Goal: Check status: Check status

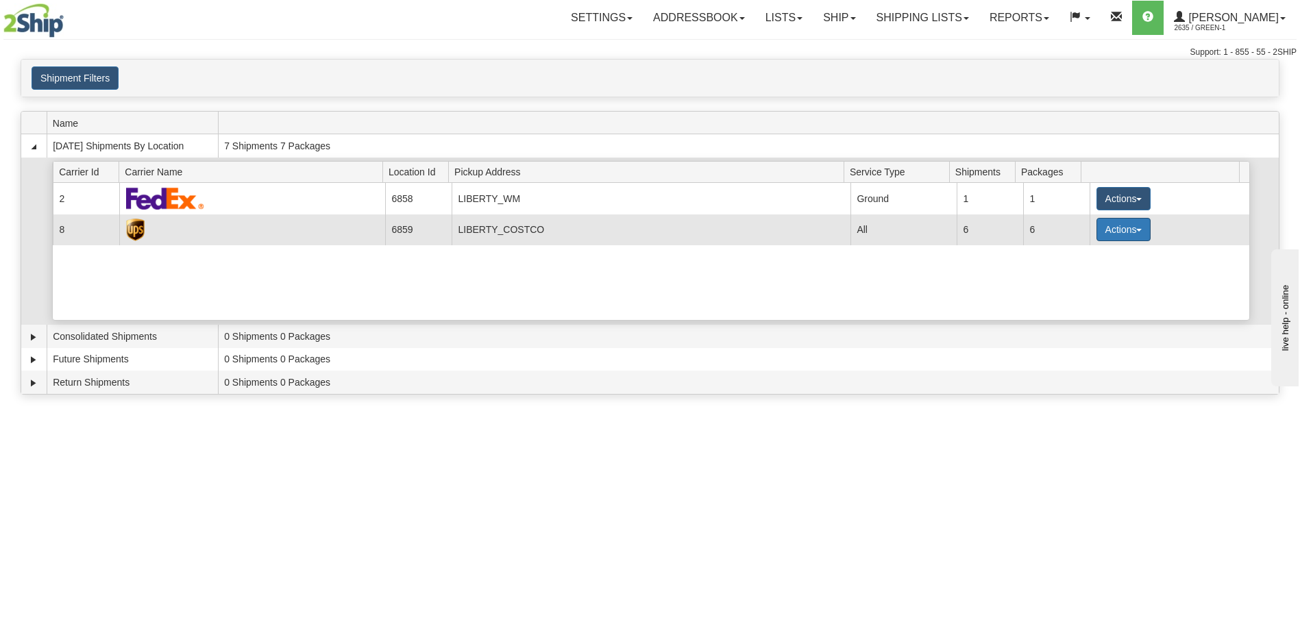
click at [1121, 223] on button "Actions" at bounding box center [1124, 229] width 55 height 23
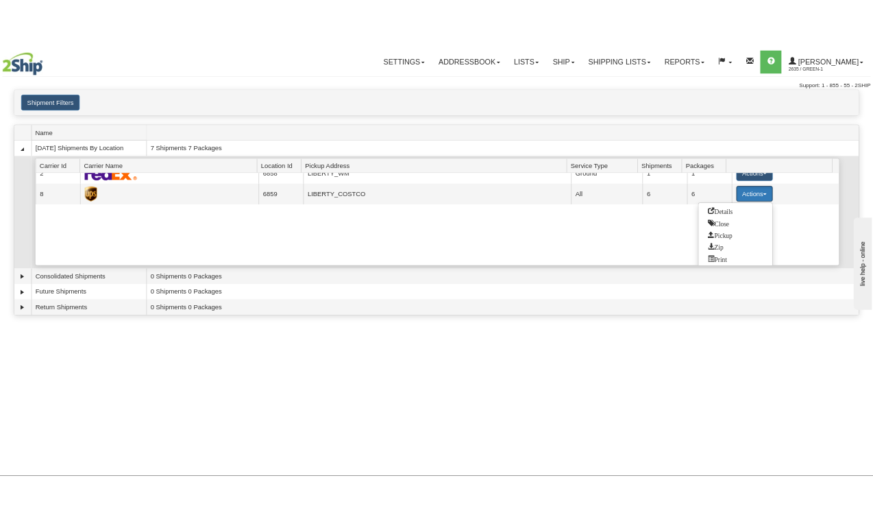
scroll to position [20, 0]
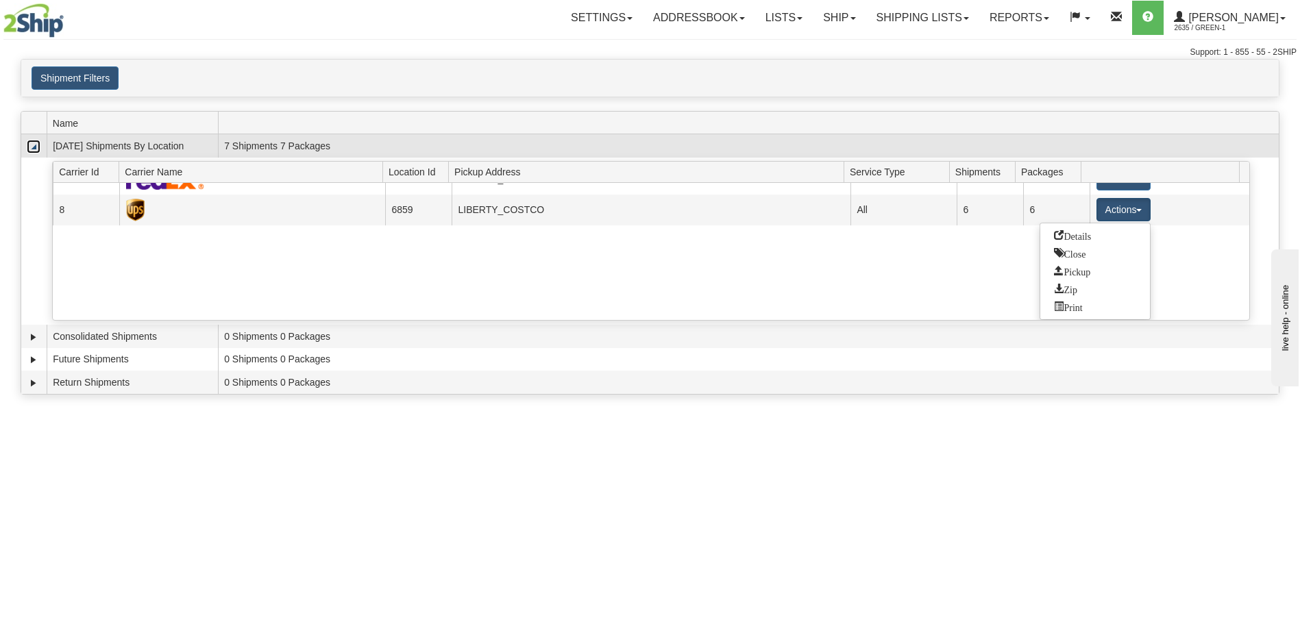
click at [29, 147] on link "Collapse" at bounding box center [34, 147] width 14 height 14
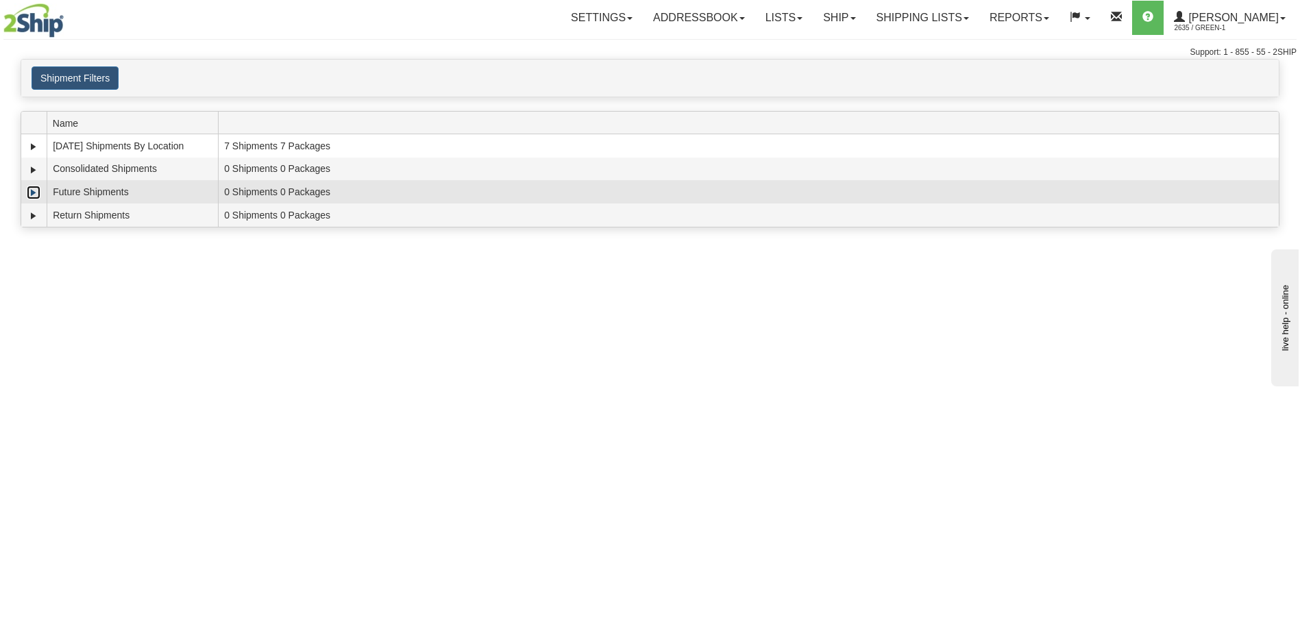
click at [38, 194] on link "Expand" at bounding box center [34, 193] width 14 height 14
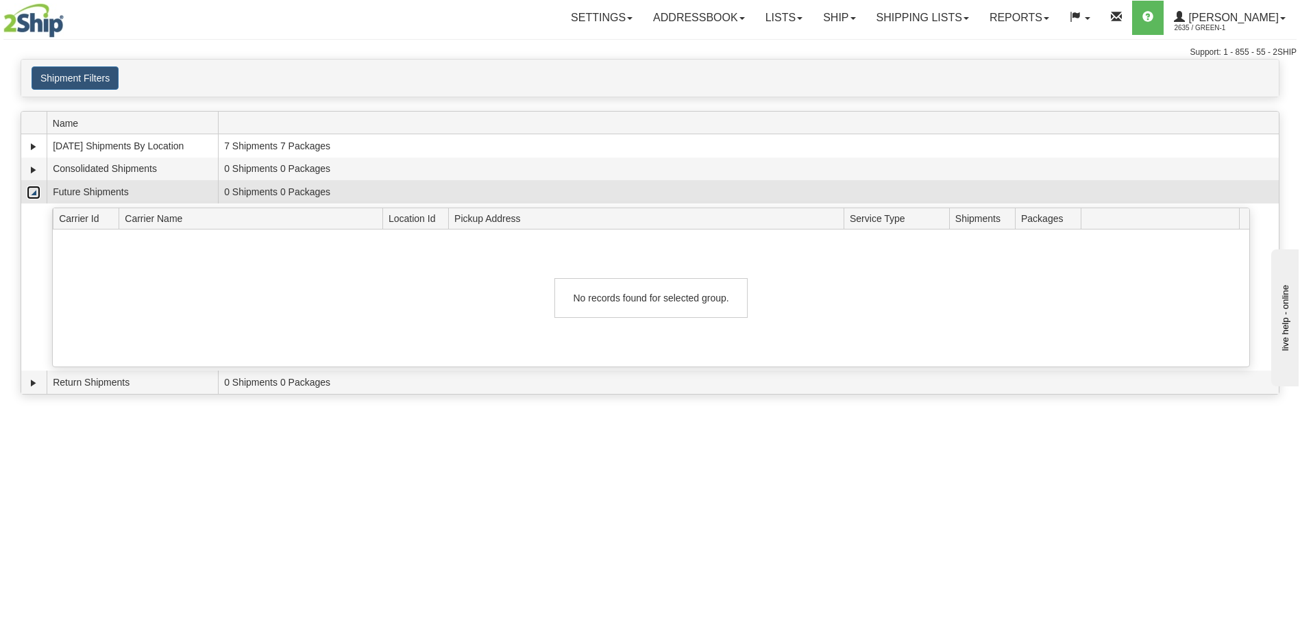
click at [35, 195] on link "Collapse" at bounding box center [34, 193] width 14 height 14
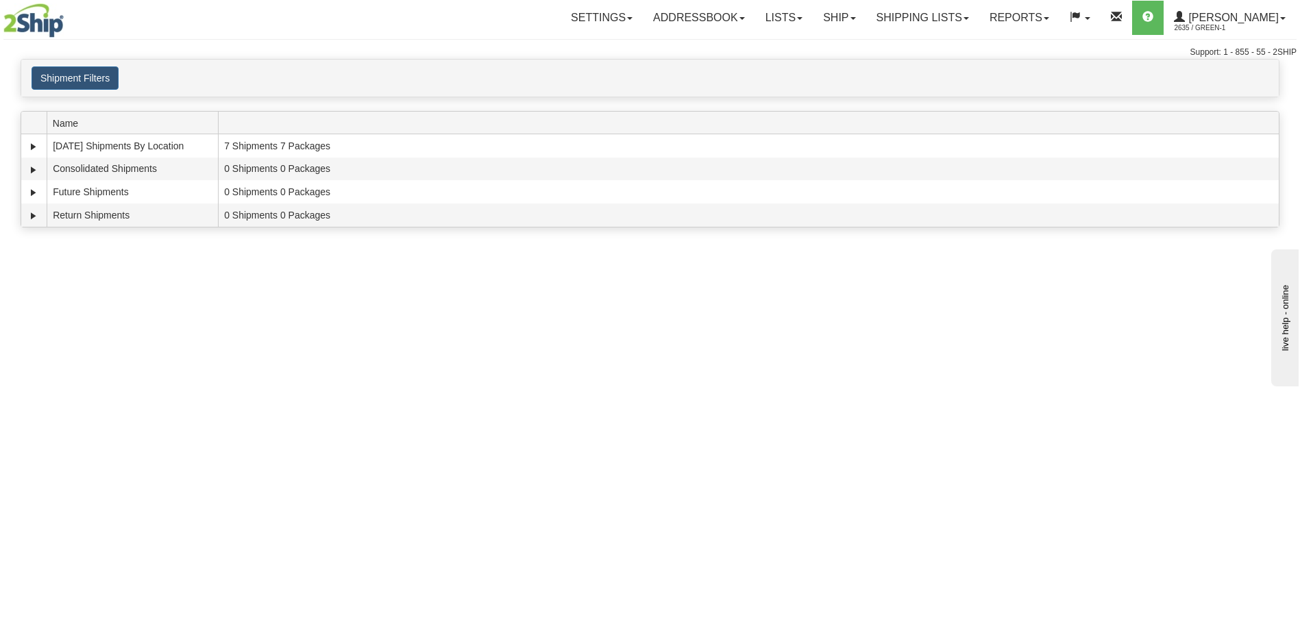
click at [122, 355] on div "Toggle navigation Settings Shipping Preferences Fields Preferences New Recipien…" at bounding box center [650, 316] width 1300 height 633
